Goal: Information Seeking & Learning: Learn about a topic

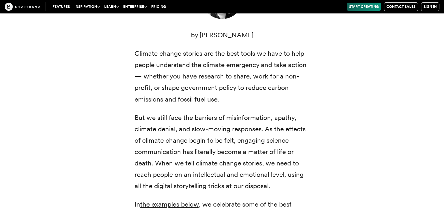
scroll to position [250, 0]
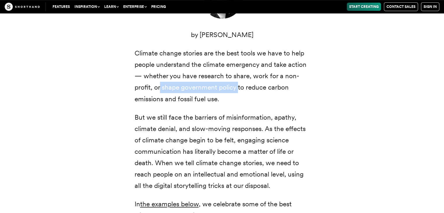
drag, startPoint x: 160, startPoint y: 87, endPoint x: 237, endPoint y: 82, distance: 77.1
click at [237, 82] on p "Climate change stories are the best tools we have to help people understand the…" at bounding box center [221, 76] width 175 height 57
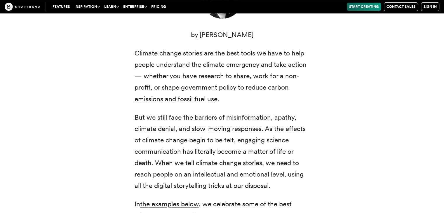
click at [245, 118] on p "But we still face the barriers of misinformation, apathy, climate denial, and s…" at bounding box center [221, 152] width 175 height 80
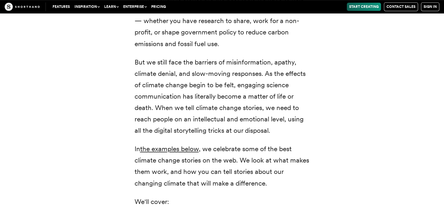
scroll to position [309, 0]
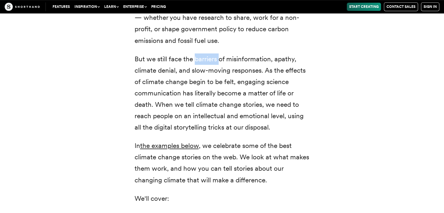
drag, startPoint x: 193, startPoint y: 59, endPoint x: 218, endPoint y: 58, distance: 24.2
click at [218, 58] on p "But we still face the barriers of misinformation, apathy, climate denial, and s…" at bounding box center [221, 93] width 175 height 80
click at [233, 91] on p "But we still face the barriers of misinformation, apathy, climate denial, and s…" at bounding box center [221, 93] width 175 height 80
drag, startPoint x: 237, startPoint y: 80, endPoint x: 265, endPoint y: 82, distance: 28.1
click at [266, 82] on p "But we still face the barriers of misinformation, apathy, climate denial, and s…" at bounding box center [221, 93] width 175 height 80
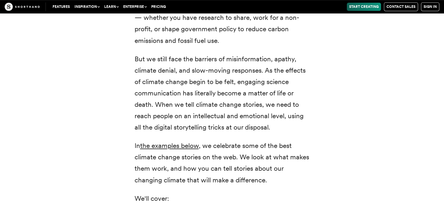
click at [275, 127] on p "But we still face the barriers of misinformation, apathy, climate denial, and s…" at bounding box center [221, 93] width 175 height 80
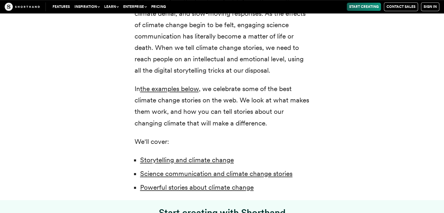
scroll to position [367, 0]
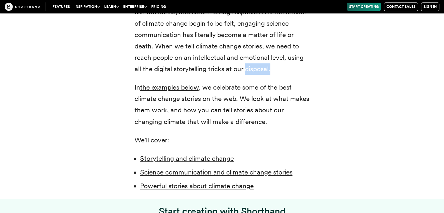
drag, startPoint x: 271, startPoint y: 70, endPoint x: 247, endPoint y: 67, distance: 24.7
click at [247, 67] on p "But we still face the barriers of misinformation, apathy, climate denial, and s…" at bounding box center [221, 35] width 175 height 80
click at [271, 115] on p "In the examples below , we celebrate some of the best climate change stories on…" at bounding box center [221, 104] width 175 height 45
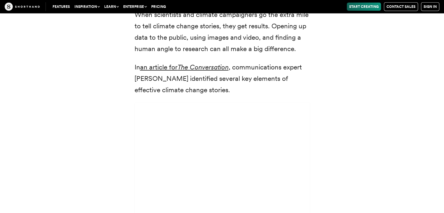
scroll to position [1679, 0]
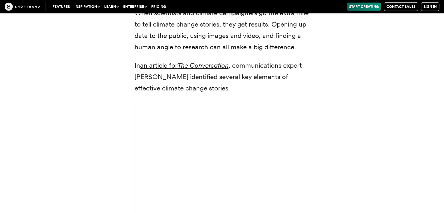
click at [24, 7] on img at bounding box center [22, 7] width 35 height 8
